Goal: Answer question/provide support

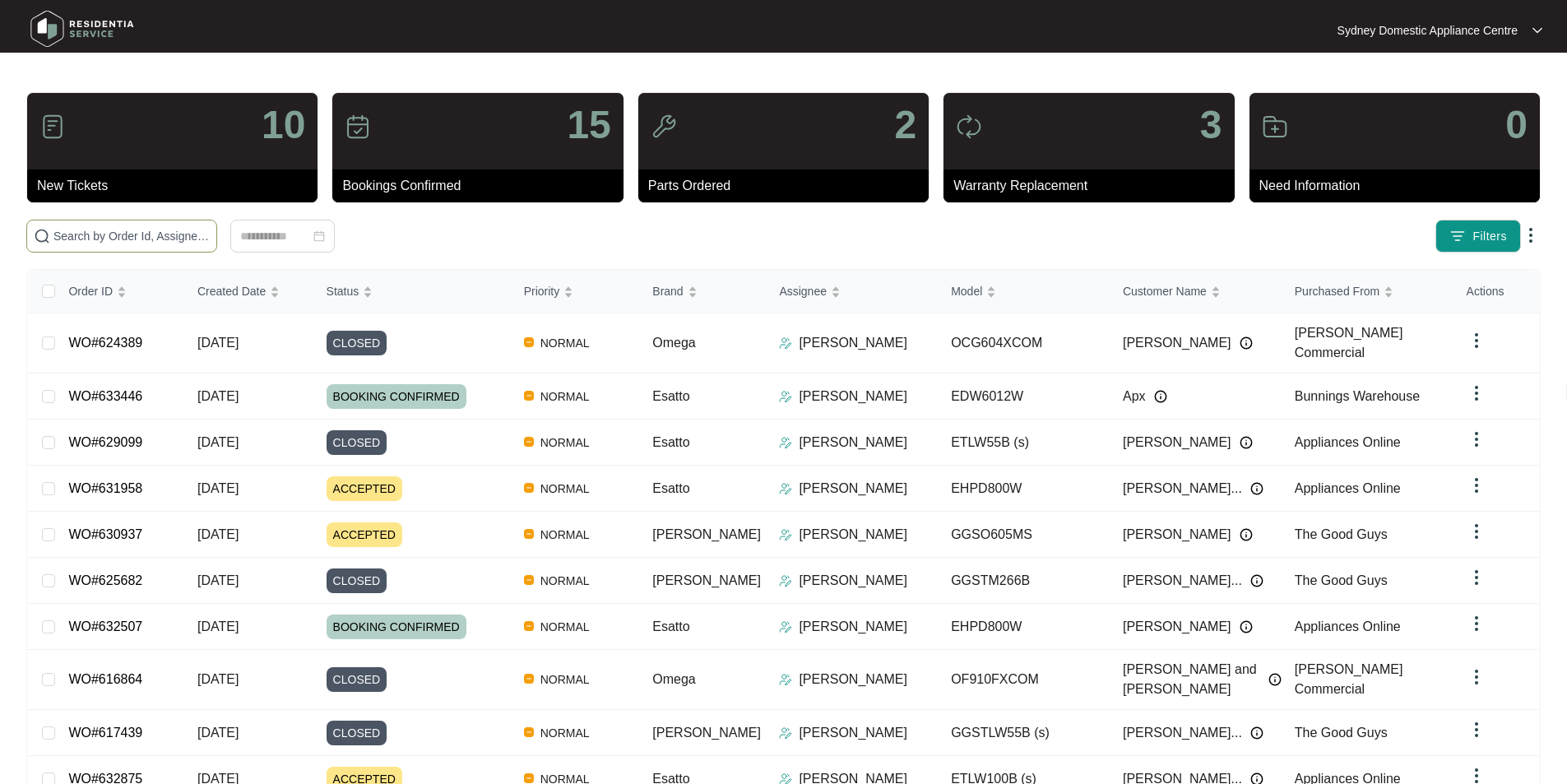
click at [210, 232] on input "text" at bounding box center [131, 236] width 157 height 18
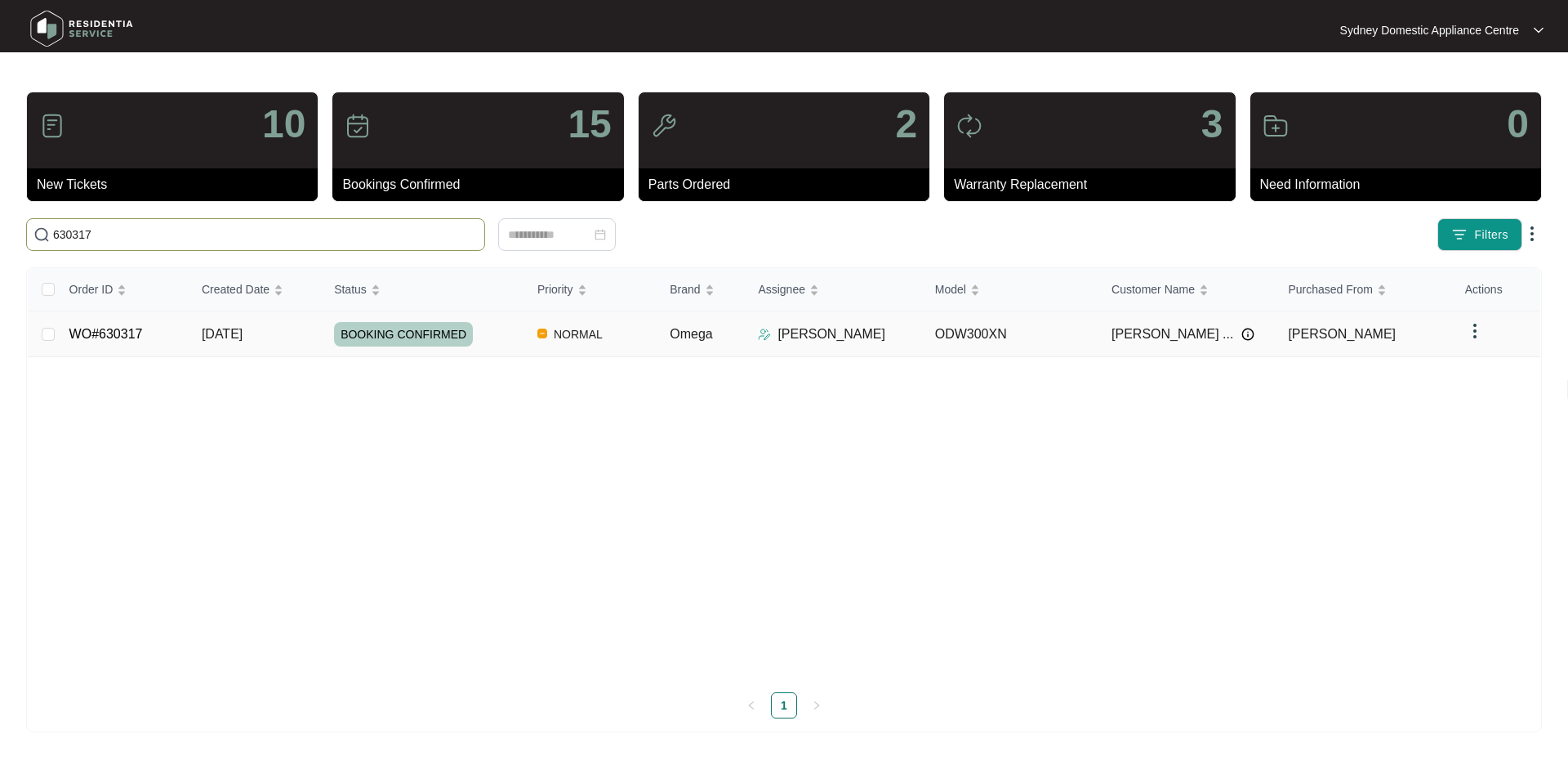
type input "630317"
click at [88, 339] on link "WO#630317" at bounding box center [105, 334] width 73 height 14
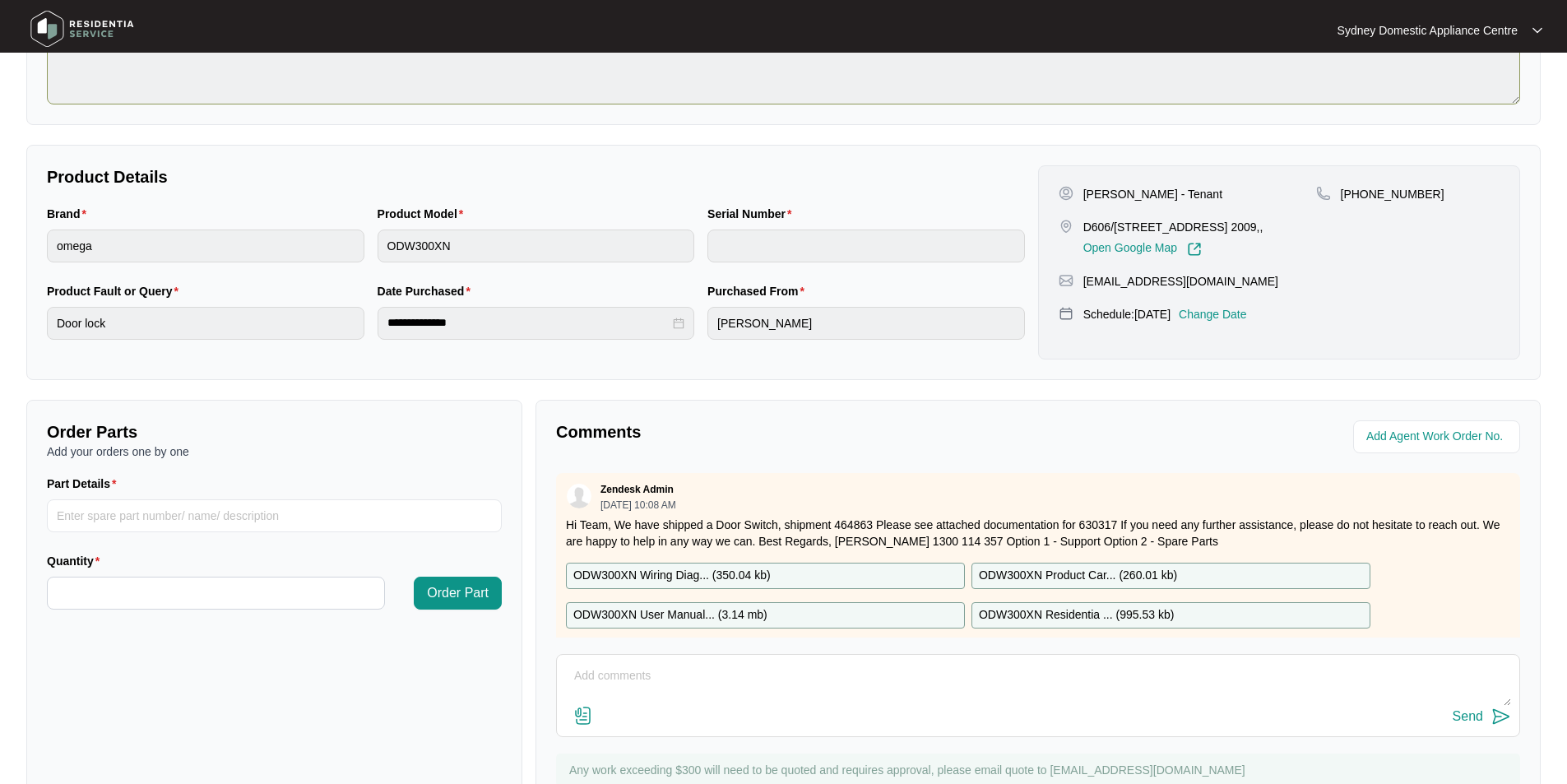
scroll to position [307, 0]
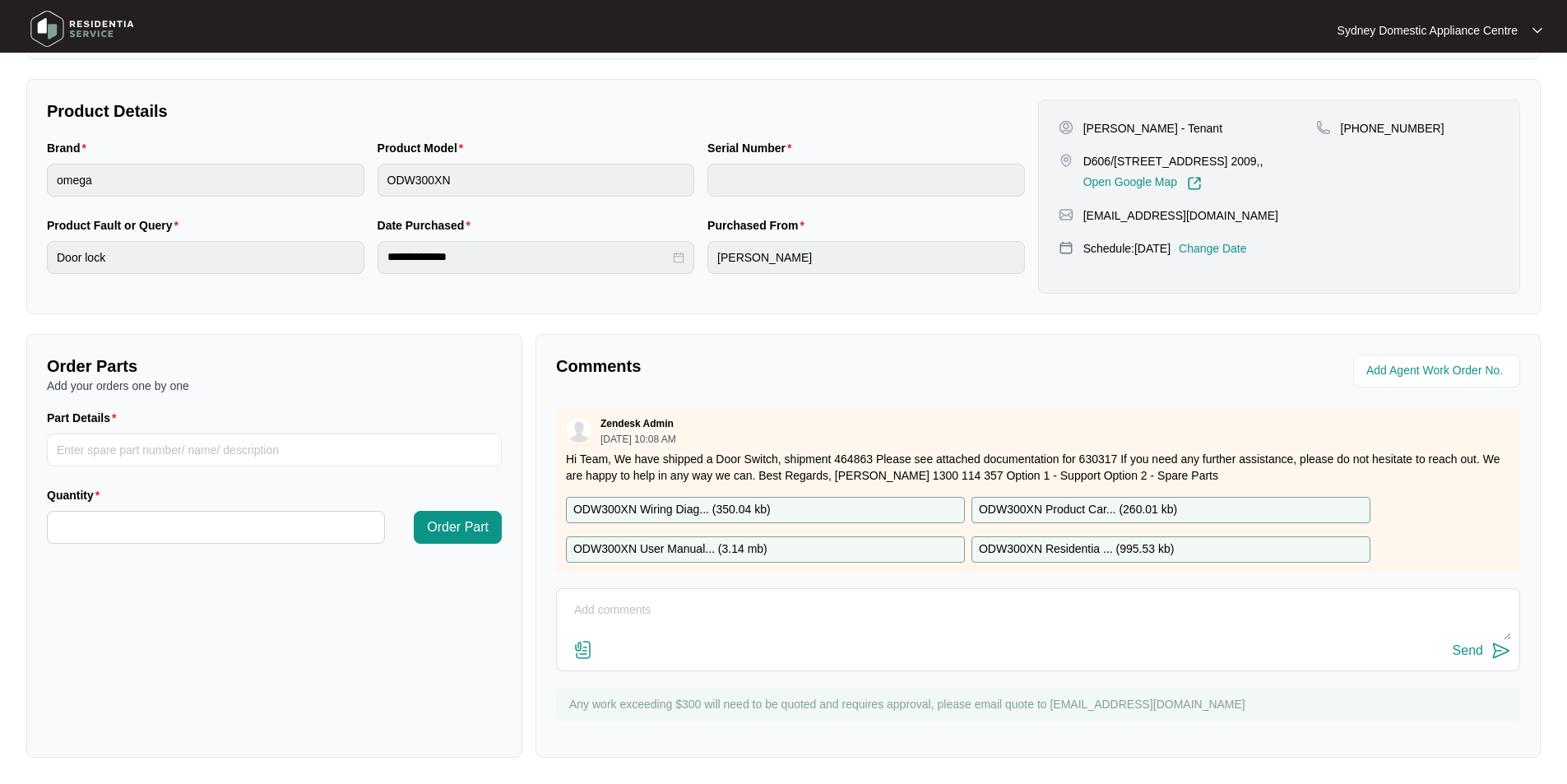
click at [669, 602] on textarea at bounding box center [1038, 618] width 946 height 43
paste textarea "FAULT REPORTED: dishwasher door is not latching closed properly wont click + an…"
click at [580, 649] on img at bounding box center [584, 650] width 20 height 20
click at [0, 0] on input "file" at bounding box center [0, 0] width 0 height 0
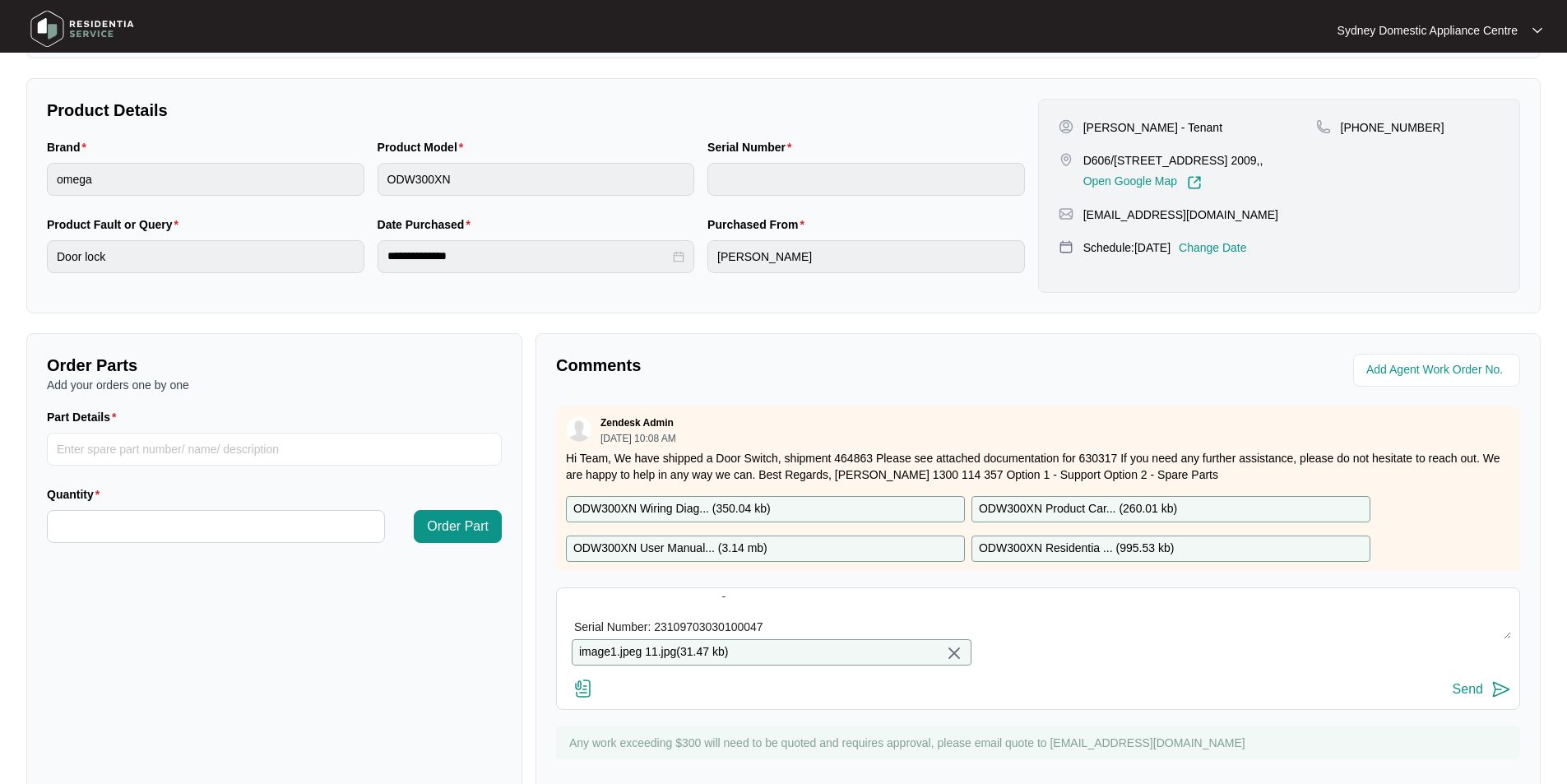
click at [789, 635] on textarea "Hi Team. FAULT REPORTED: dishwasher door is not latching closed properly wont c…" at bounding box center [1038, 617] width 946 height 43
paste textarea "Kind Regards, [PERSON_NAME] [GEOGRAPHIC_DATA] Domestic Appliance Centre Sales –…"
type textarea "Hi Team. FAULT REPORTED: dishwasher door is not latching closed properly wont c…"
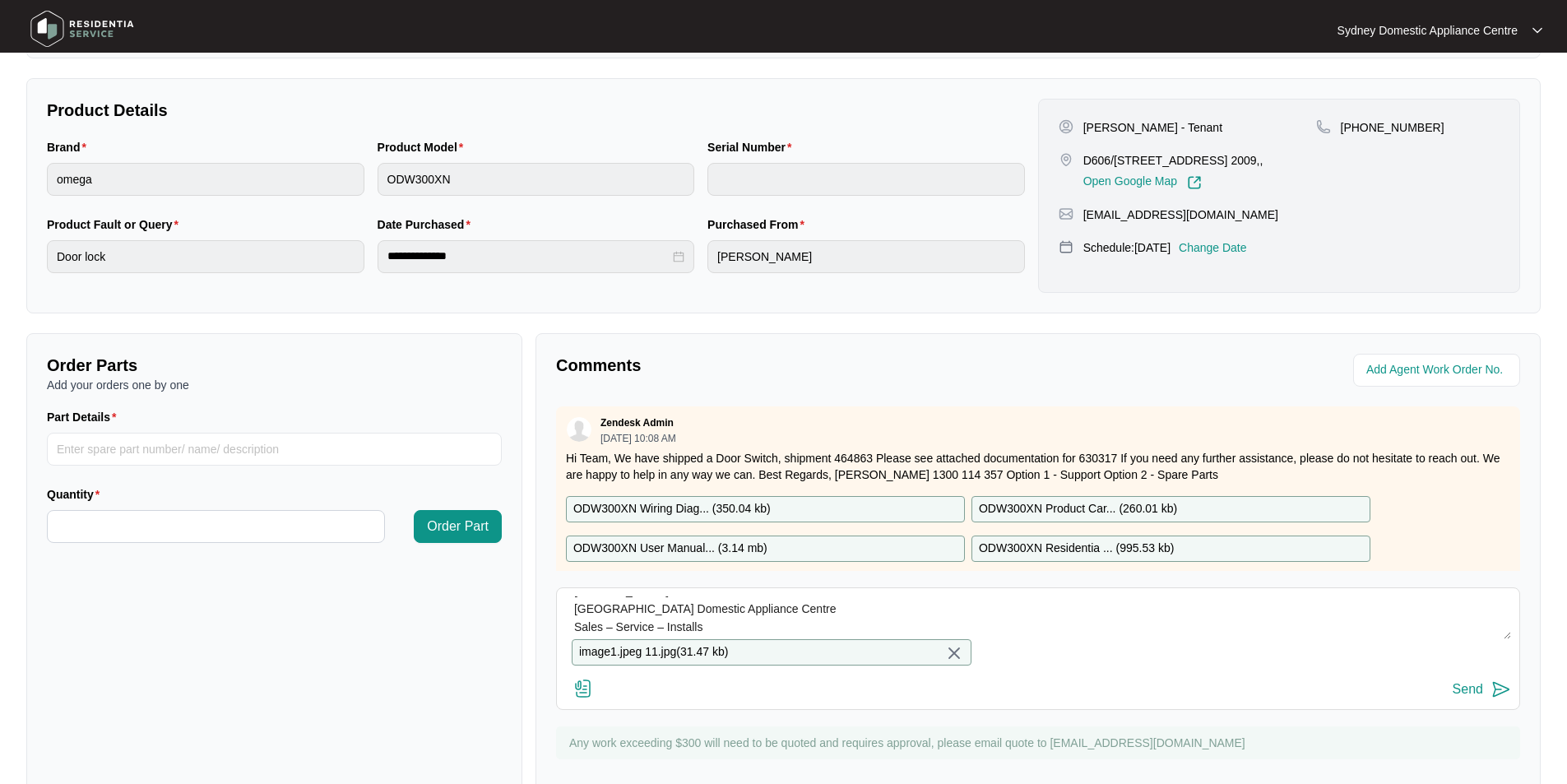
click at [1469, 696] on div "Send" at bounding box center [1468, 690] width 31 height 15
